Goal: Transaction & Acquisition: Purchase product/service

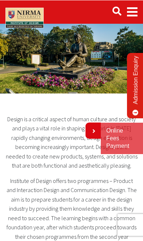
scroll to position [11, 0]
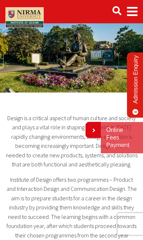
click at [125, 135] on link "Online Fees Payment" at bounding box center [122, 138] width 31 height 23
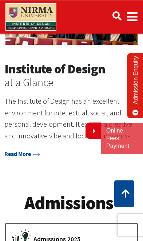
scroll to position [693, 0]
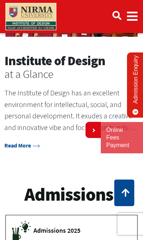
click at [123, 138] on link "Online Fees Payment" at bounding box center [122, 138] width 31 height 23
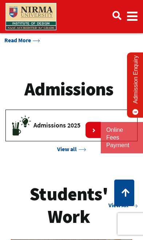
scroll to position [802, 0]
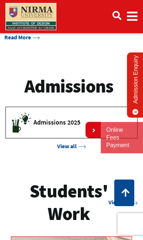
click at [70, 143] on link "View all" at bounding box center [71, 146] width 29 height 7
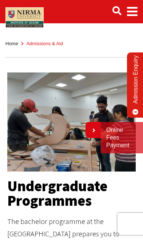
click at [138, 100] on link "Admission Enquiry" at bounding box center [135, 85] width 17 height 65
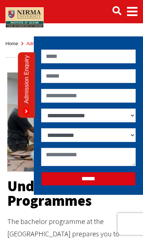
click at [24, 94] on link "Admission Enquiry" at bounding box center [26, 86] width 17 height 66
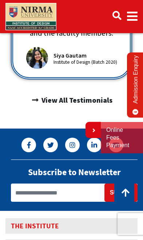
scroll to position [614, 0]
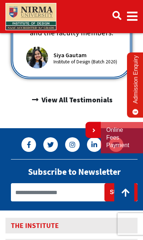
click at [125, 138] on link "Online Fees Payment" at bounding box center [122, 138] width 31 height 23
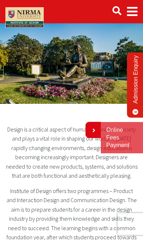
click at [128, 136] on link "Online Fees Payment" at bounding box center [122, 138] width 31 height 23
click at [133, 12] on span "Main navigation" at bounding box center [132, 11] width 11 height 20
